Goal: Check status: Check status

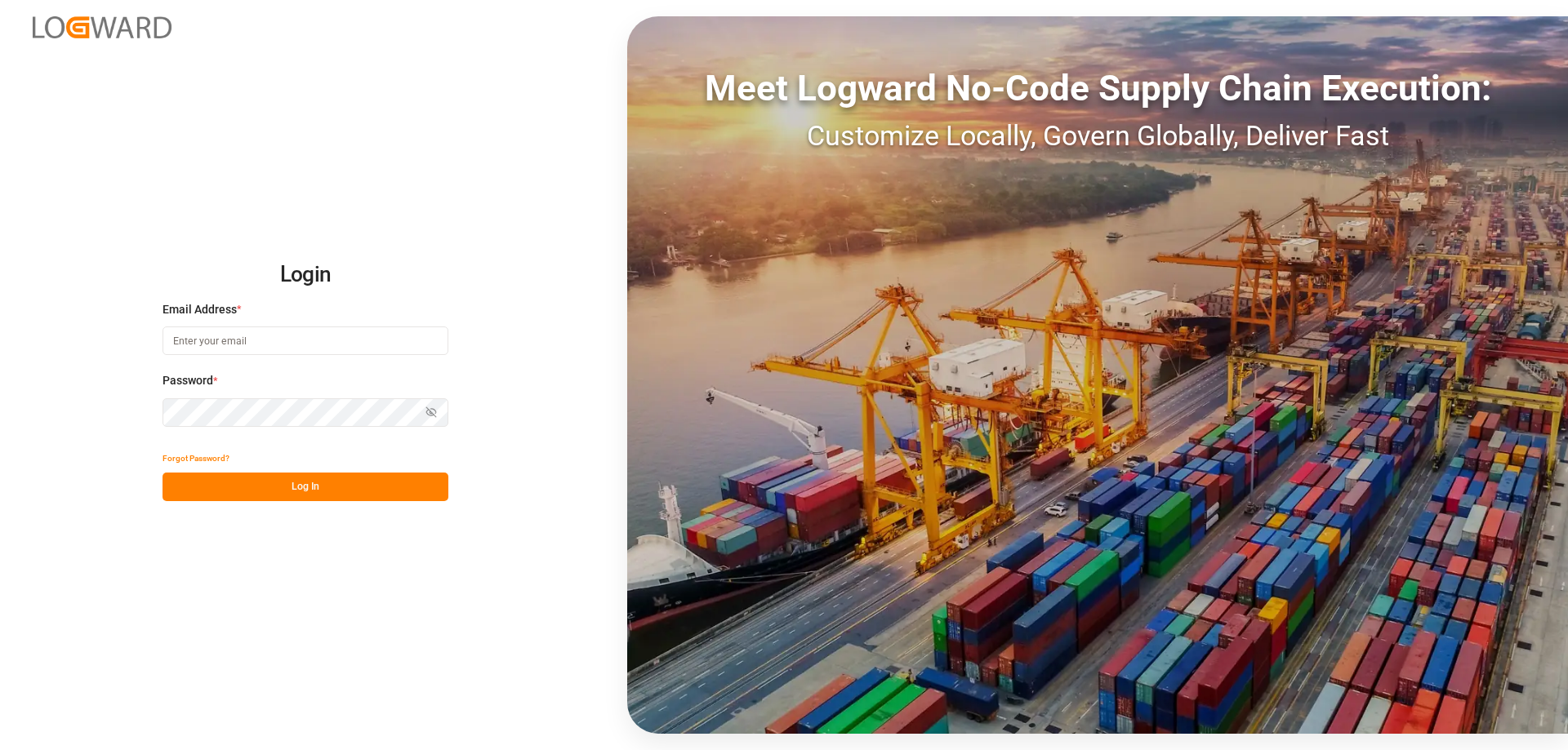
type input "[PERSON_NAME][EMAIL_ADDRESS][DOMAIN_NAME]"
click at [298, 489] on button "Log In" at bounding box center [305, 487] width 286 height 28
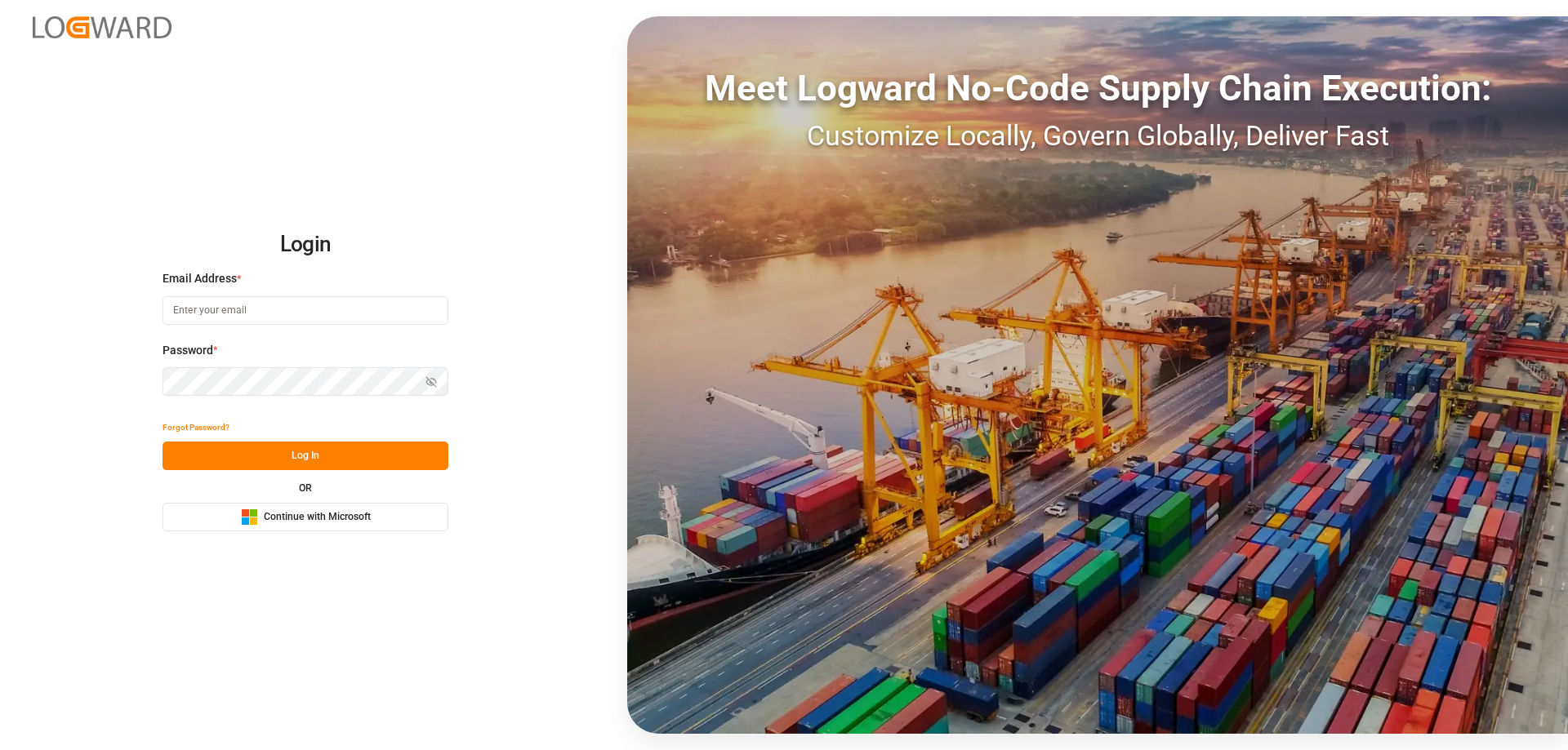
type input "mara-lynn.tan@leschaco.com"
click at [285, 460] on button "Log In" at bounding box center [305, 455] width 286 height 28
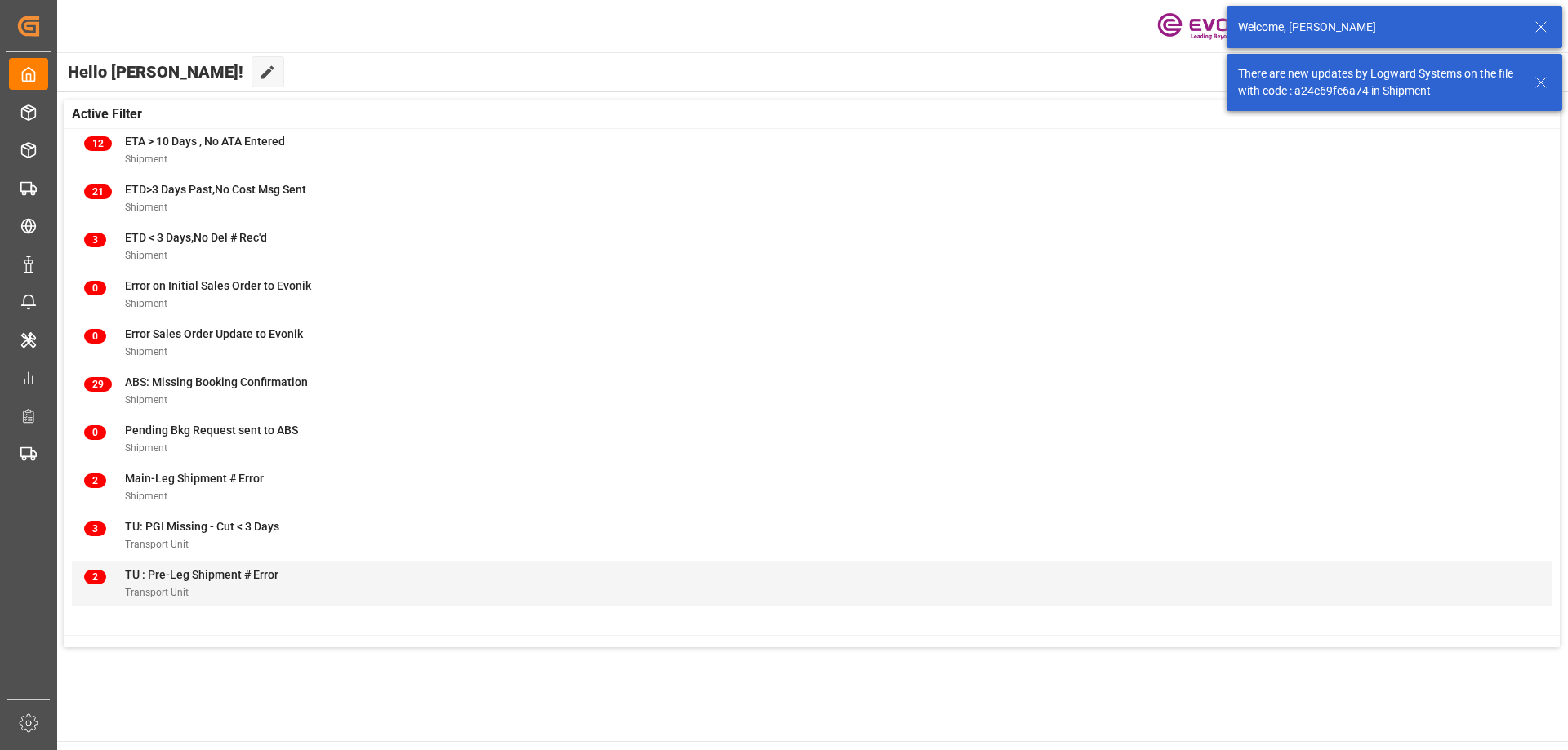
scroll to position [177, 0]
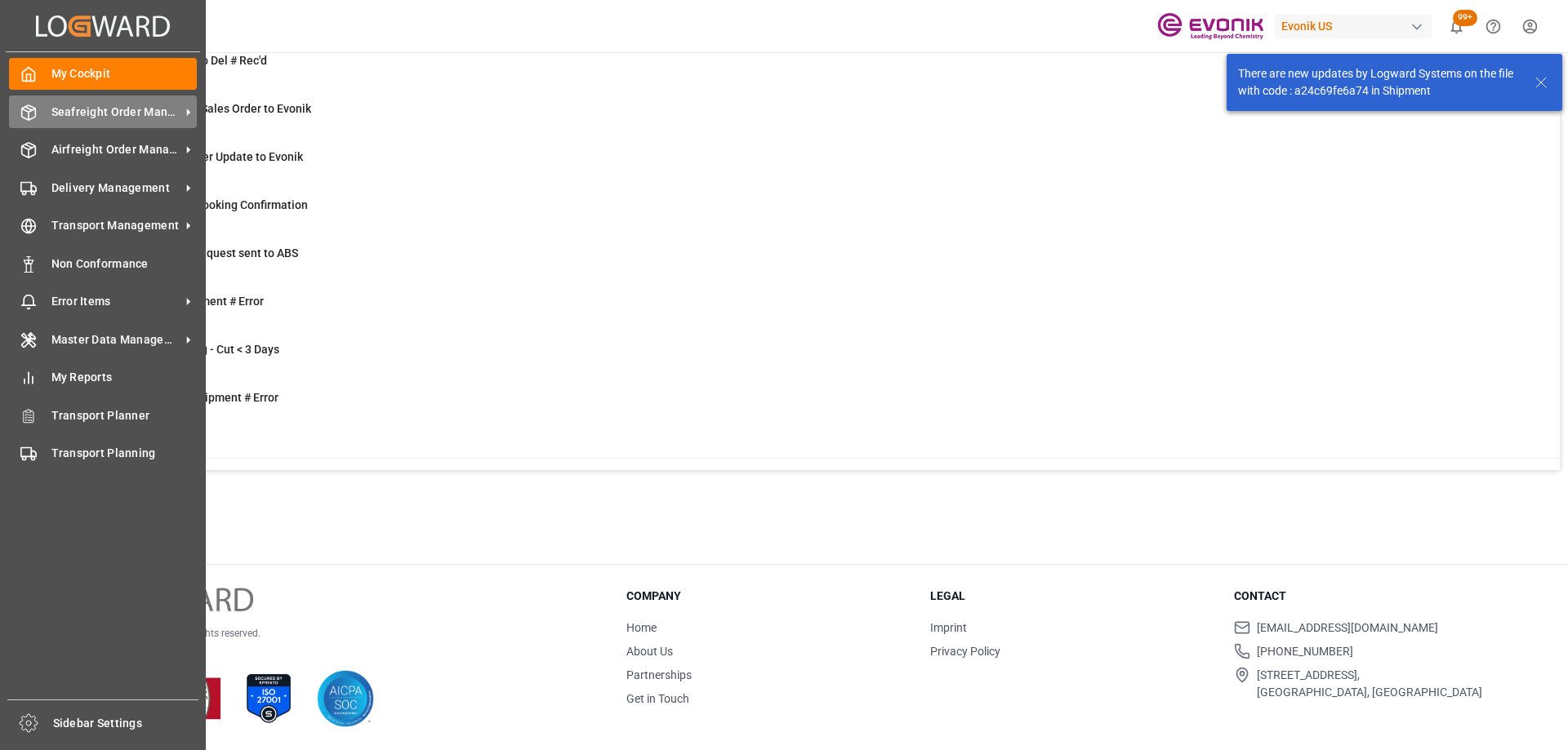
click at [49, 121] on div "Seafreight Order Management Seafreight Order Management" at bounding box center [103, 111] width 187 height 32
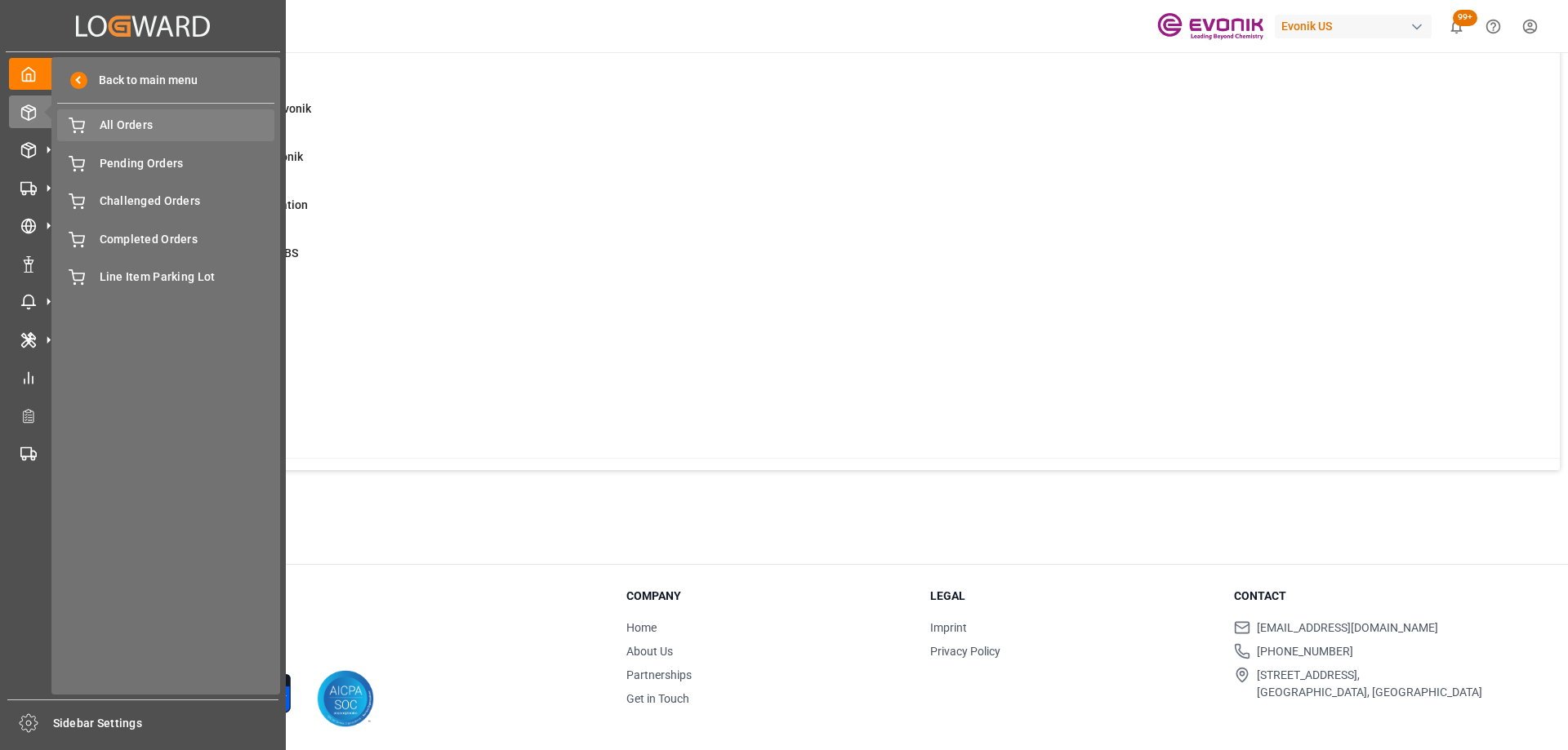
click at [120, 121] on span "All Orders" at bounding box center [186, 125] width 175 height 17
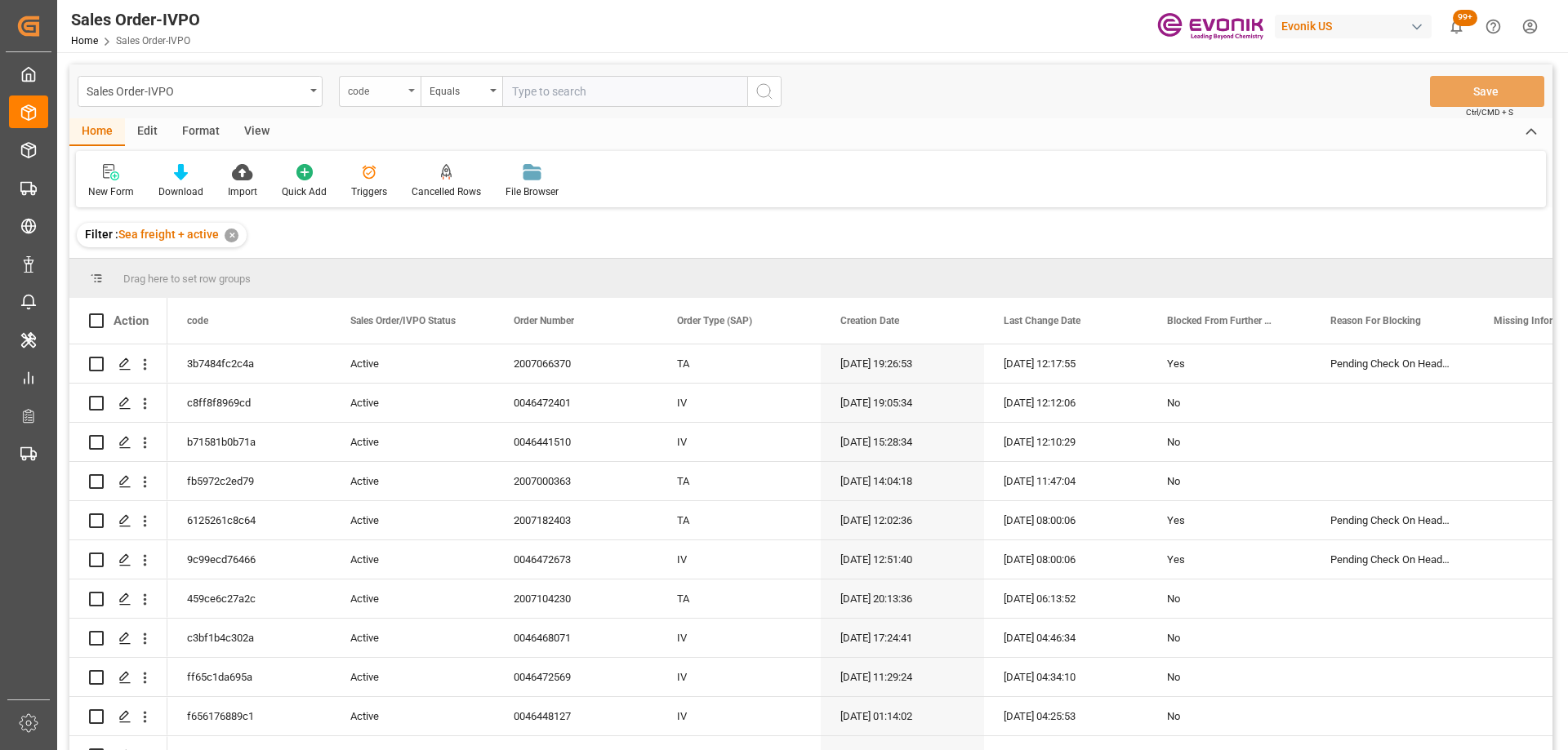
click at [401, 92] on div "code" at bounding box center [376, 89] width 55 height 18
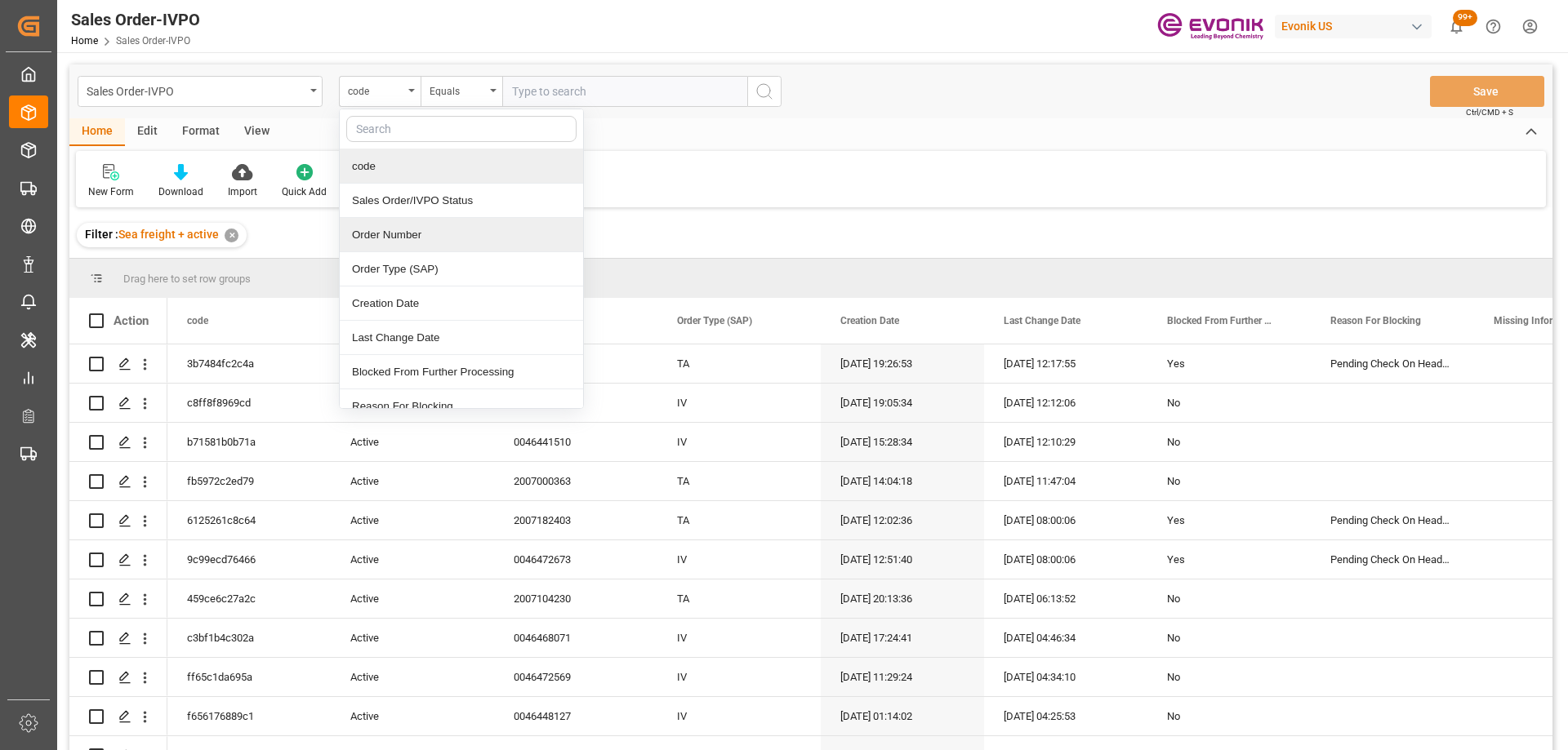
click at [412, 243] on div "Order Number" at bounding box center [461, 234] width 243 height 34
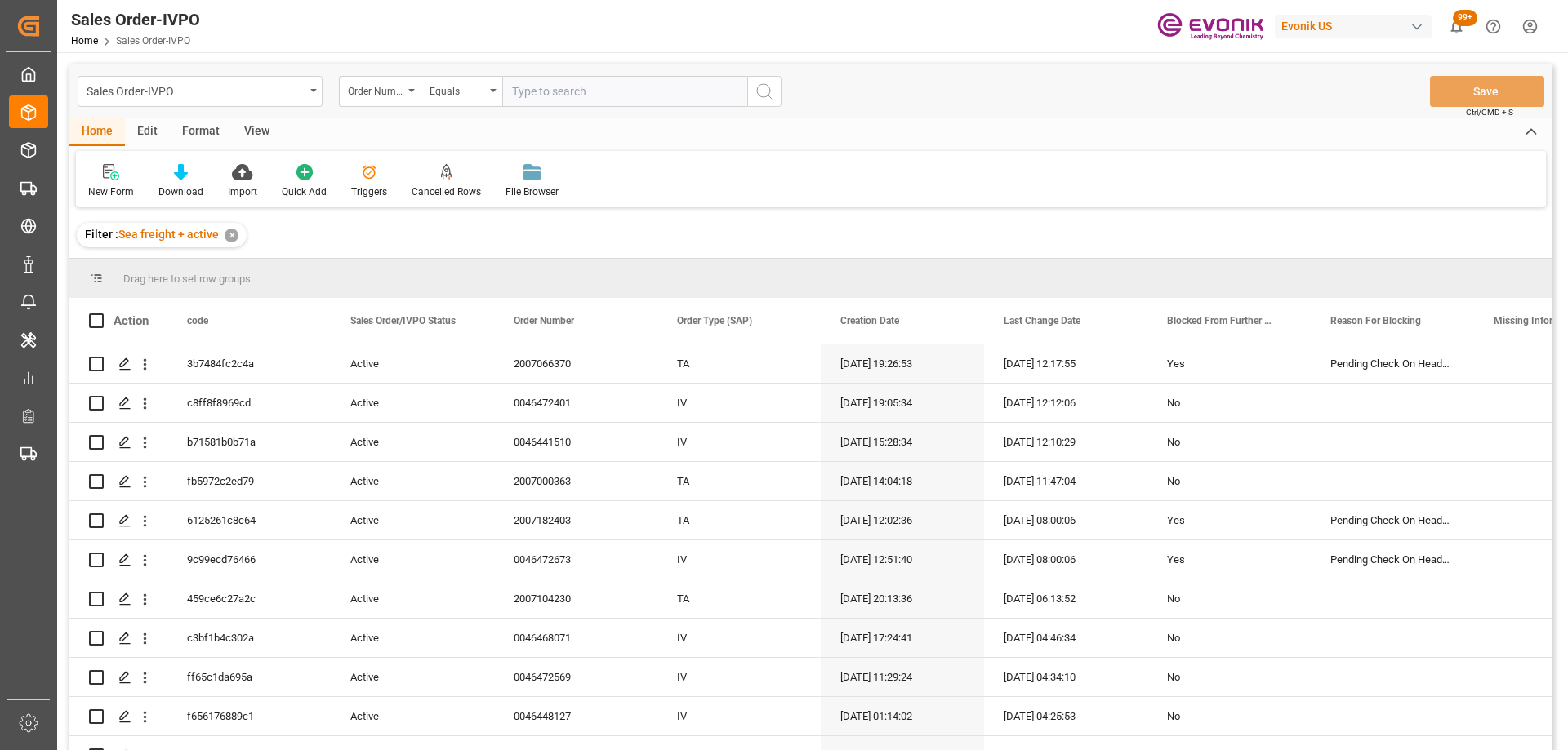
click at [547, 96] on input "text" at bounding box center [625, 92] width 245 height 31
paste input "0046473432"
type input "0046473432"
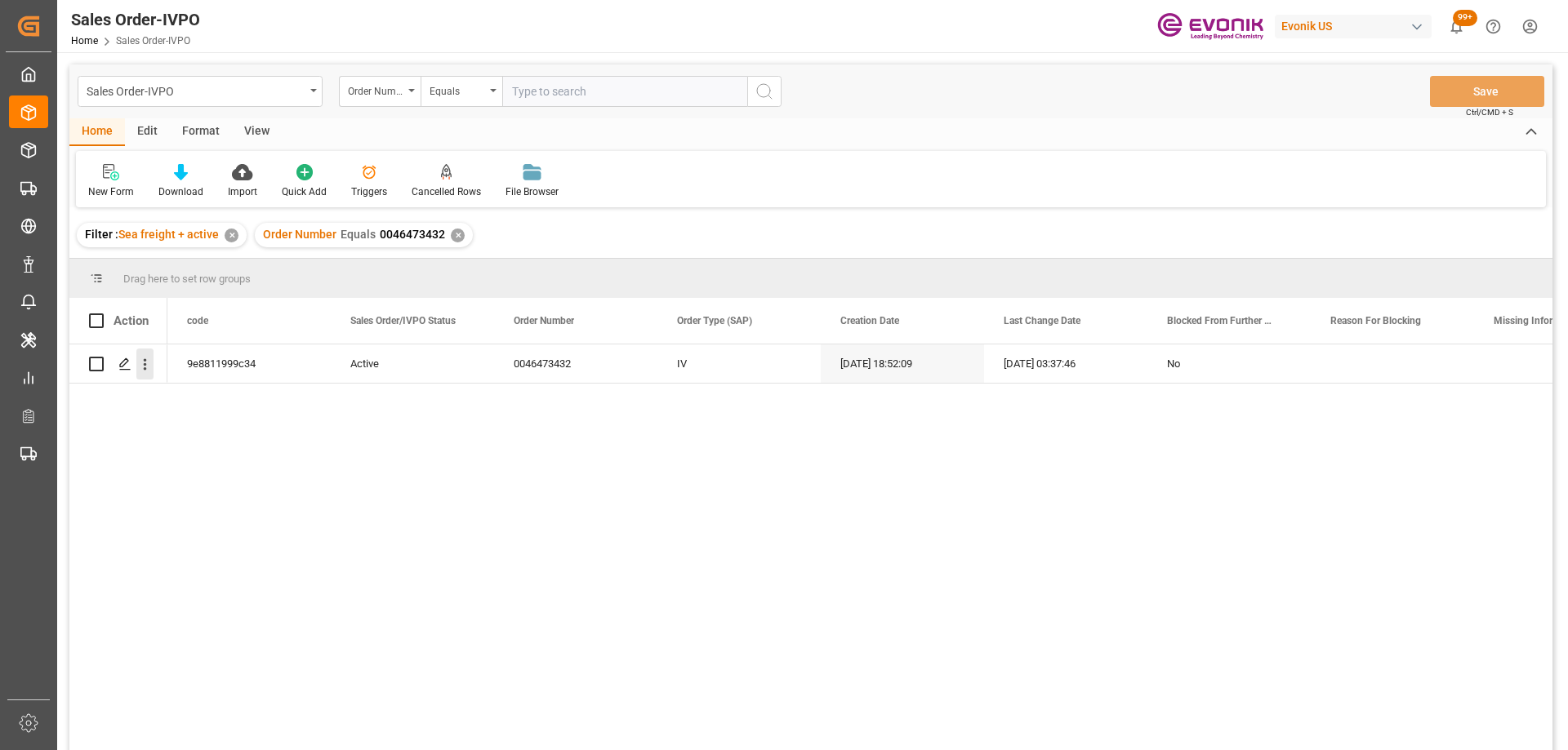
click at [144, 361] on icon "open menu" at bounding box center [145, 364] width 4 height 11
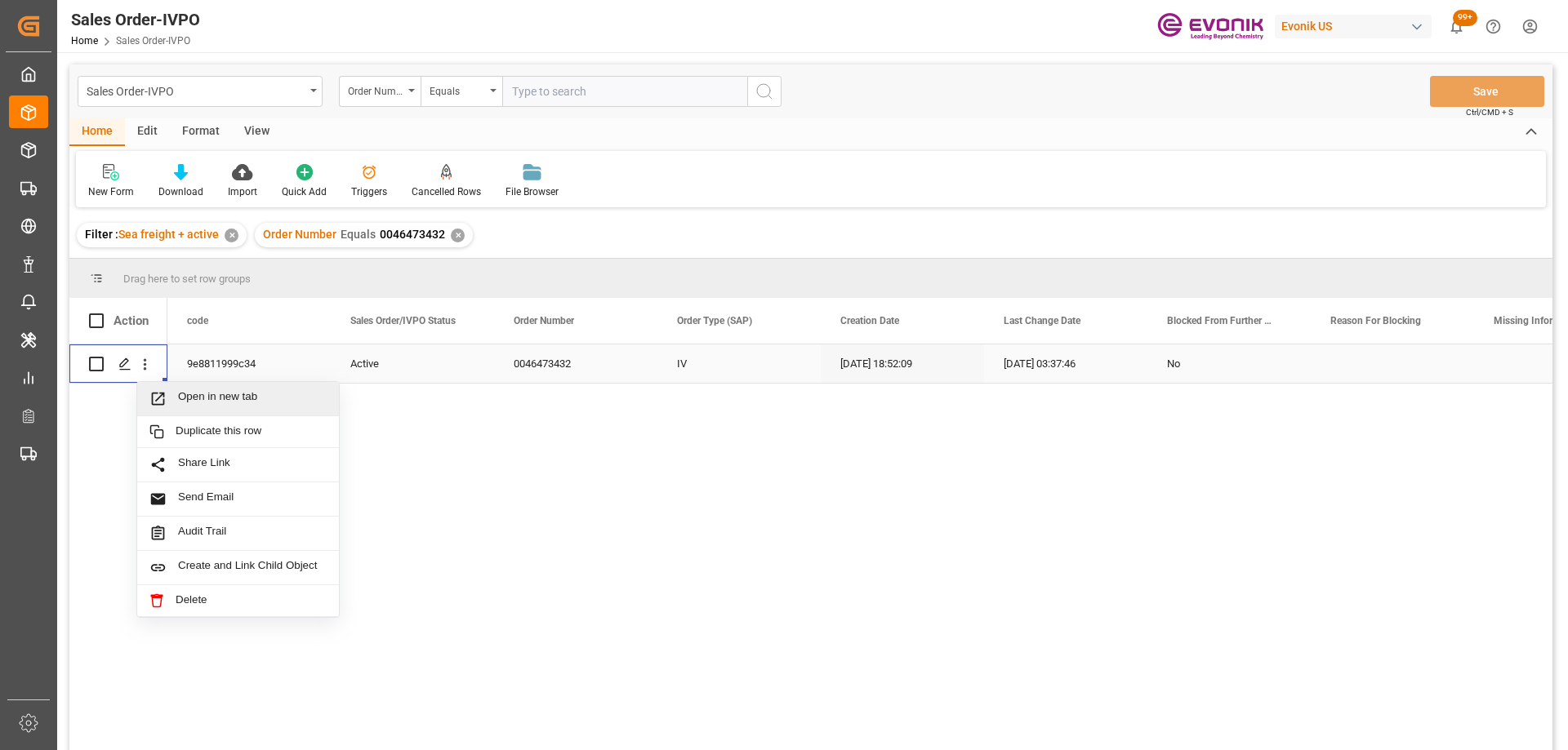
click at [180, 400] on span "Open in new tab" at bounding box center [253, 398] width 149 height 17
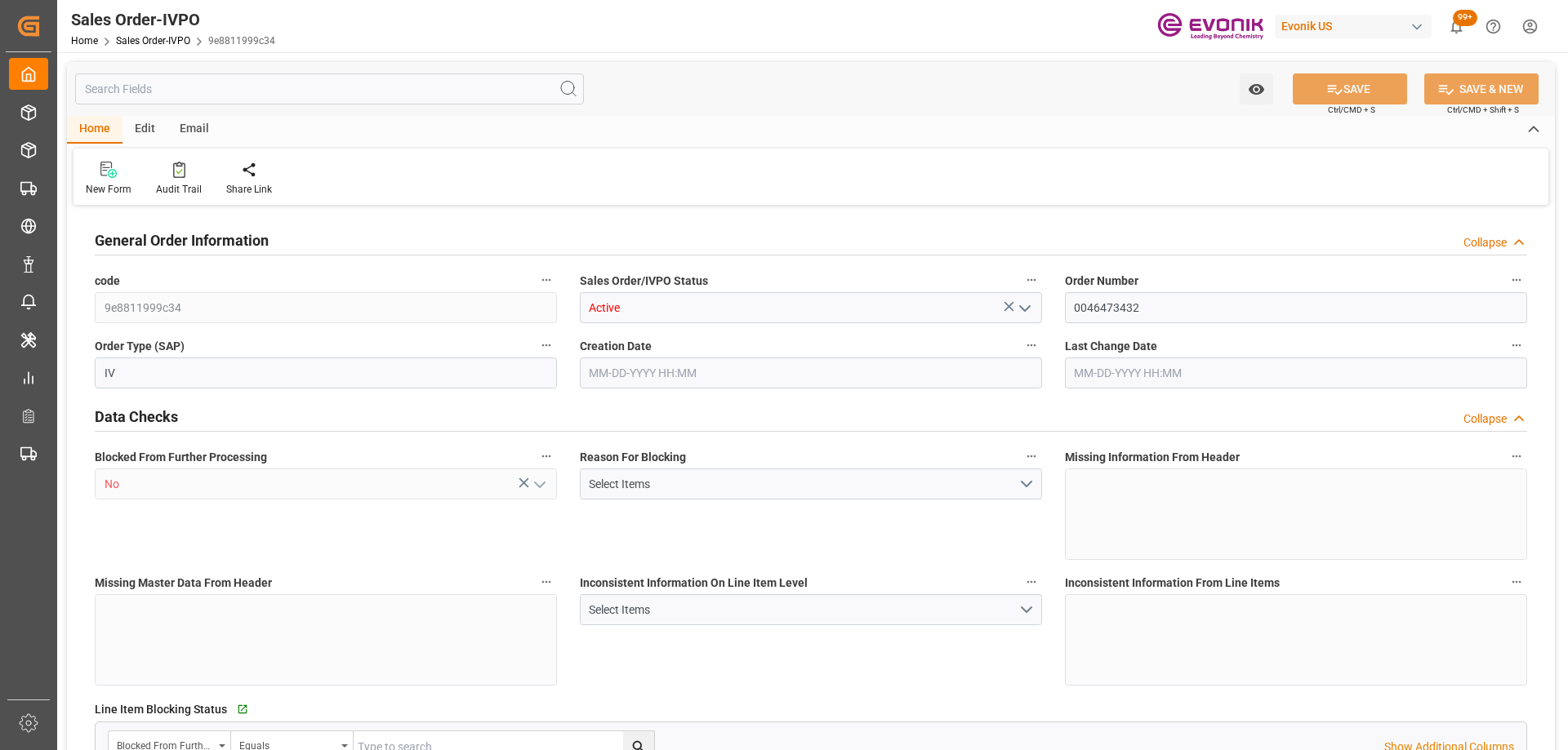
type input "NLRTM"
type input "0"
type input "1"
type input "2"
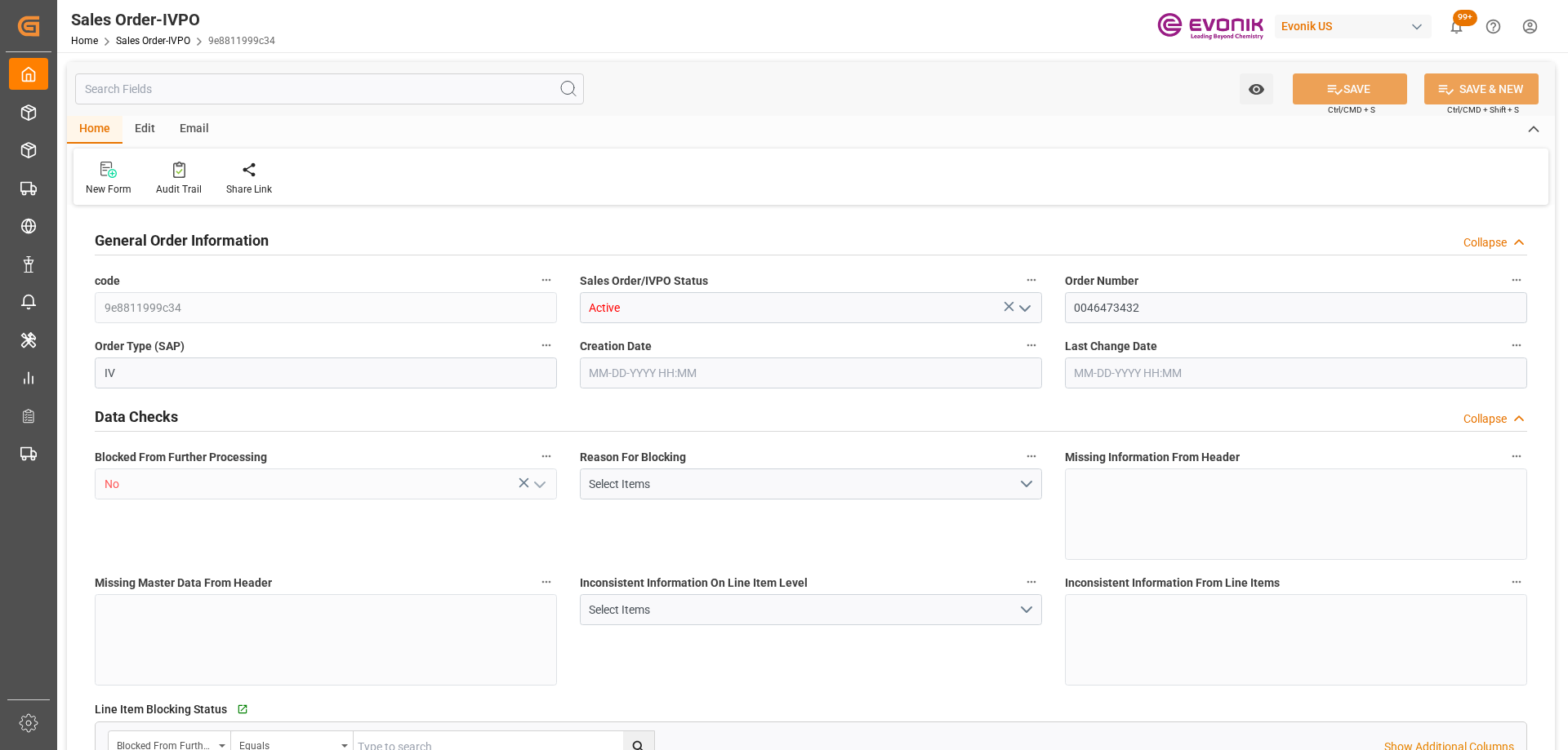
type input "16470"
type input "50.112"
type input "17000"
type input "30"
type input "[DATE] 18:52"
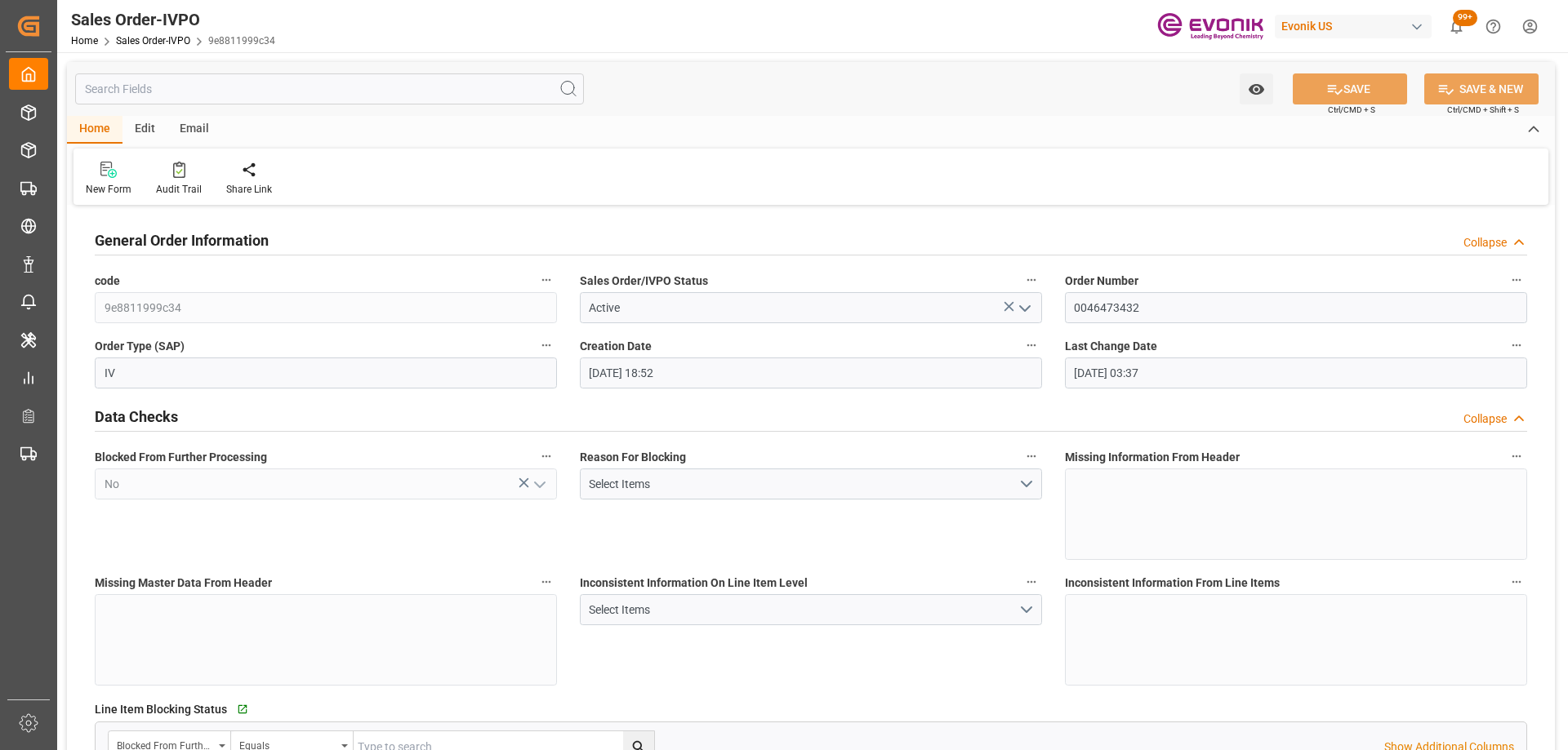
type input "[DATE] 03:37"
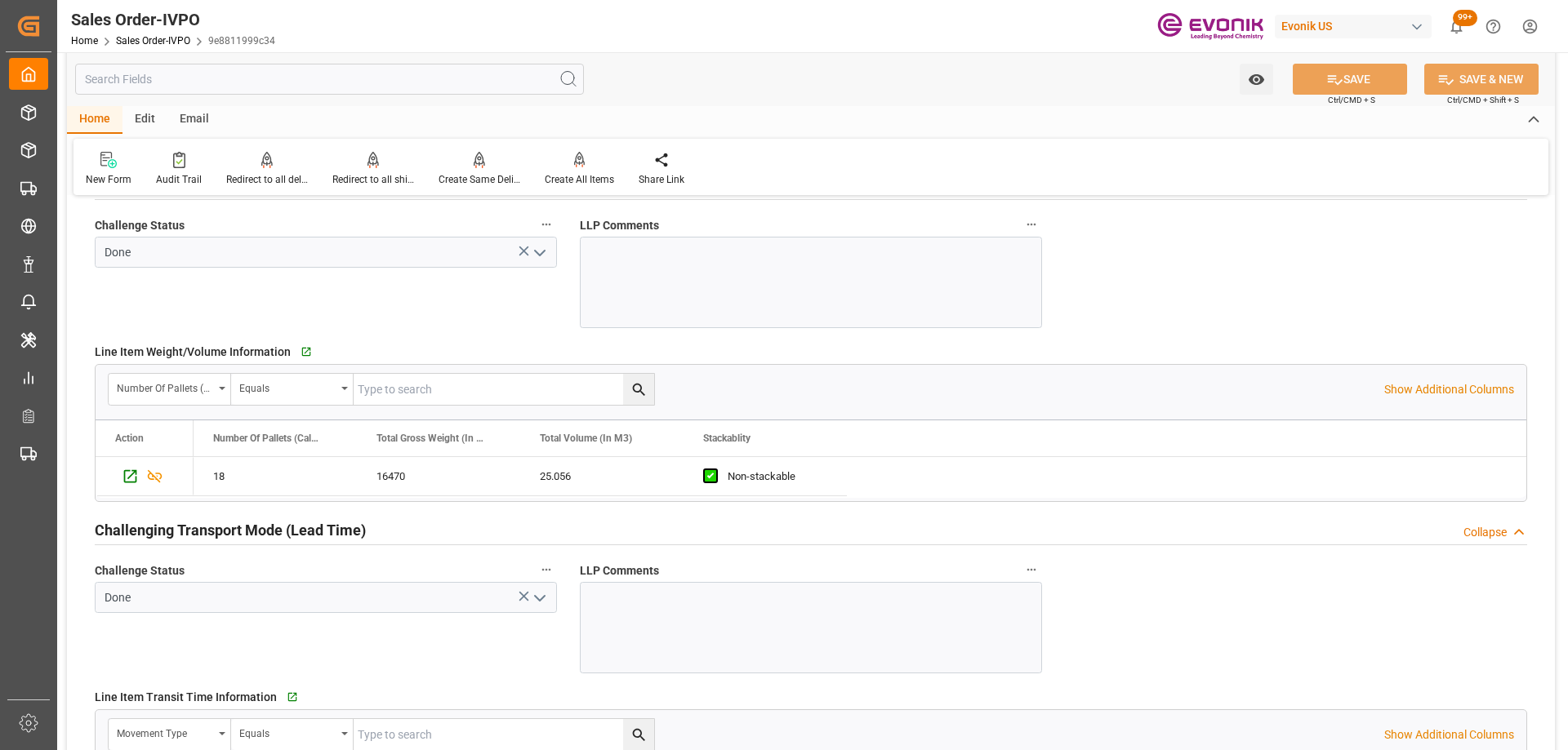
scroll to position [2612, 0]
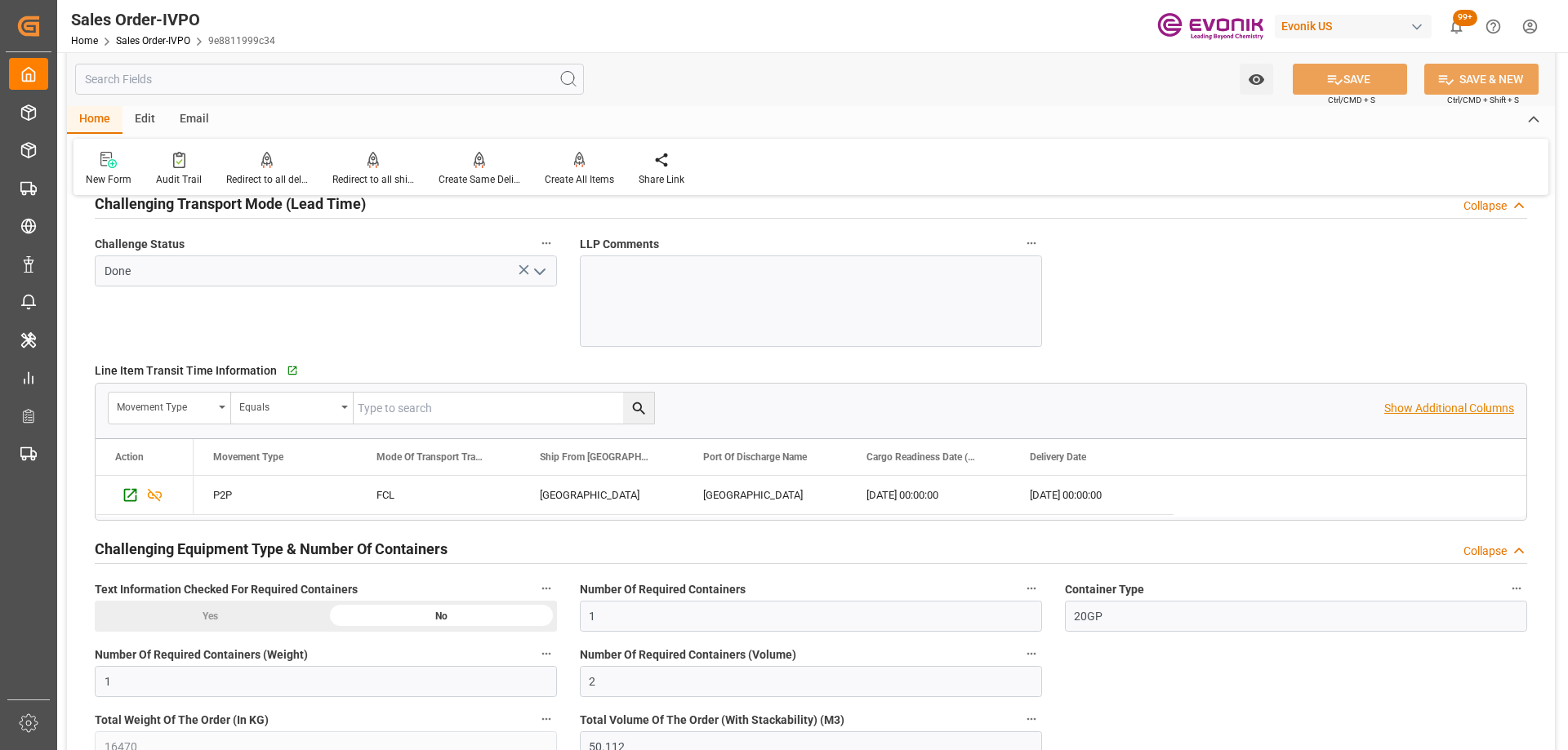
click at [1458, 405] on p "Show Additional Columns" at bounding box center [1449, 409] width 130 height 17
